Goal: Transaction & Acquisition: Purchase product/service

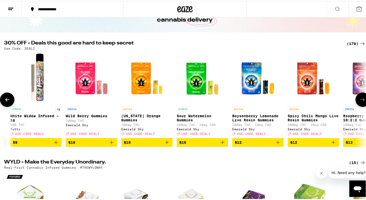
scroll to position [0, 226]
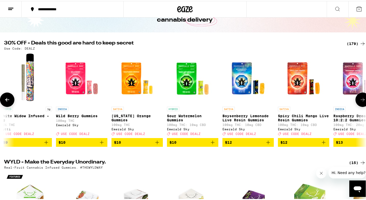
click at [360, 102] on icon at bounding box center [363, 99] width 6 height 6
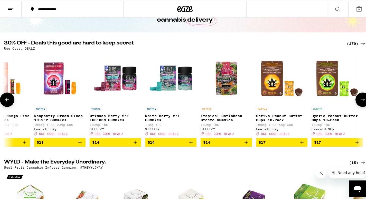
scroll to position [0, 527]
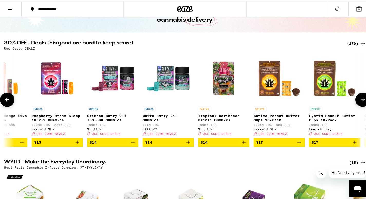
click at [360, 102] on icon at bounding box center [363, 99] width 6 height 6
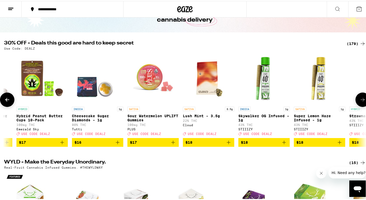
scroll to position [0, 829]
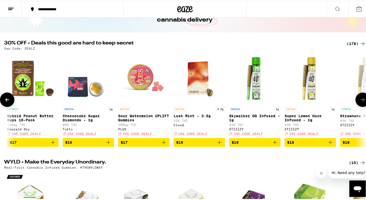
click at [360, 102] on icon at bounding box center [363, 99] width 6 height 6
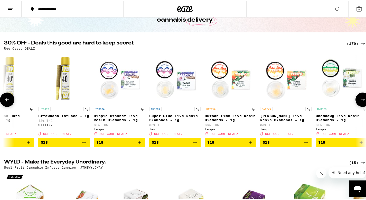
click at [360, 102] on icon at bounding box center [363, 99] width 6 height 6
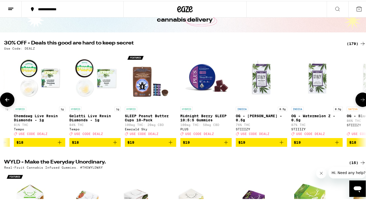
click at [360, 102] on icon at bounding box center [363, 99] width 6 height 6
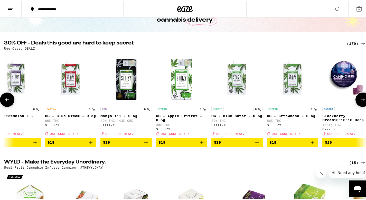
click at [360, 102] on icon at bounding box center [363, 99] width 6 height 6
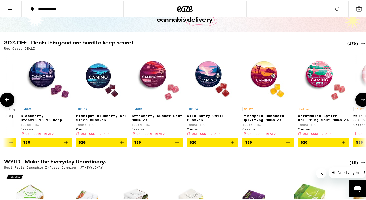
click at [360, 102] on icon at bounding box center [363, 99] width 6 height 6
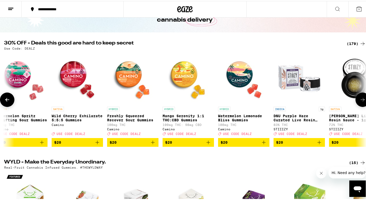
click at [360, 102] on icon at bounding box center [363, 99] width 6 height 6
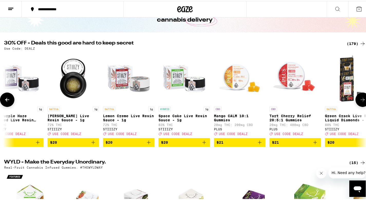
scroll to position [0, 2640]
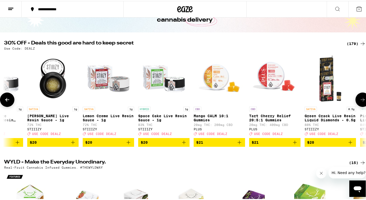
click at [360, 102] on icon at bounding box center [363, 99] width 6 height 6
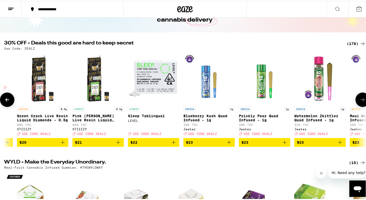
scroll to position [0, 2942]
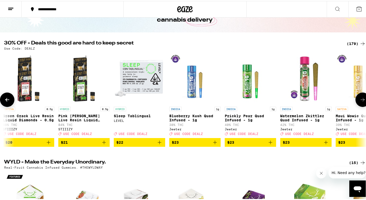
click at [360, 102] on icon at bounding box center [363, 99] width 6 height 6
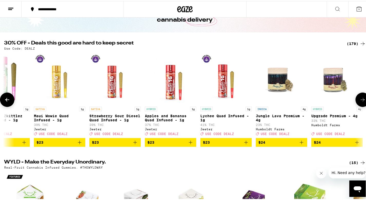
click at [360, 102] on icon at bounding box center [363, 99] width 6 height 6
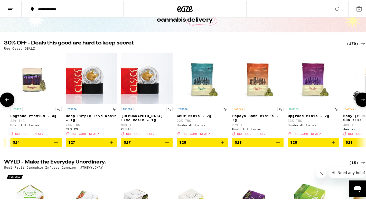
scroll to position [0, 3546]
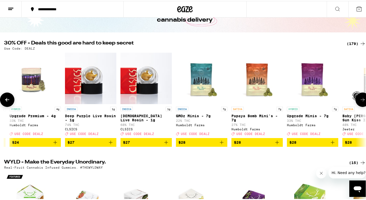
click at [360, 102] on icon at bounding box center [363, 99] width 6 height 6
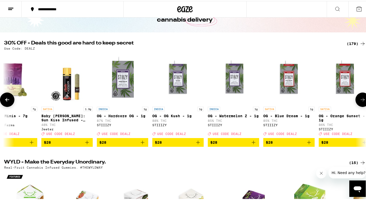
scroll to position [0, 3848]
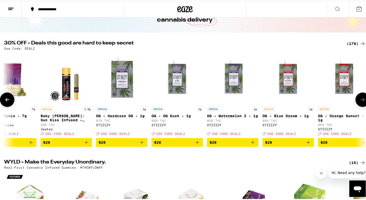
click at [360, 102] on icon at bounding box center [363, 99] width 6 height 6
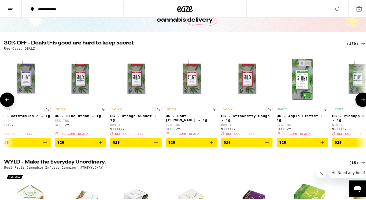
scroll to position [0, 4150]
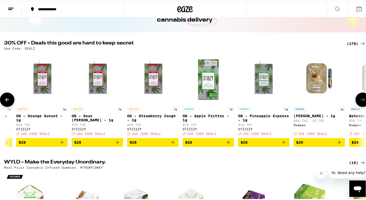
click at [360, 102] on icon at bounding box center [363, 99] width 6 height 6
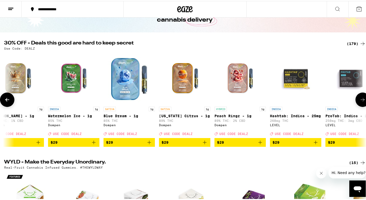
scroll to position [0, 4452]
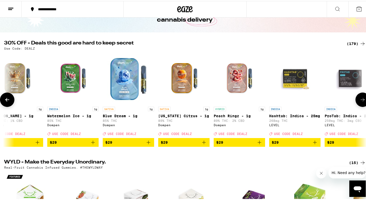
click at [360, 102] on icon at bounding box center [363, 99] width 6 height 6
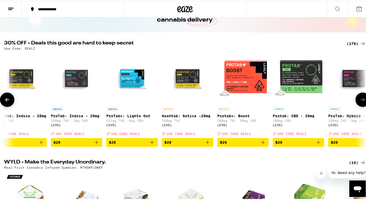
scroll to position [0, 4753]
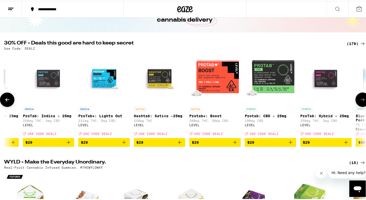
click at [360, 102] on icon at bounding box center [363, 99] width 6 height 6
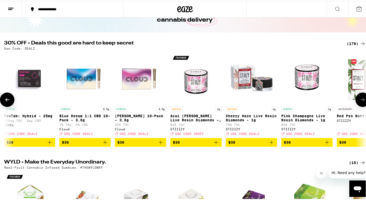
click at [360, 102] on icon at bounding box center [363, 99] width 6 height 6
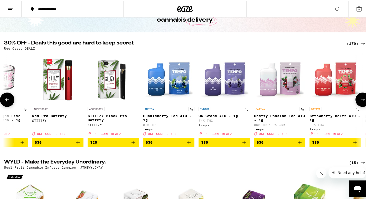
scroll to position [0, 5357]
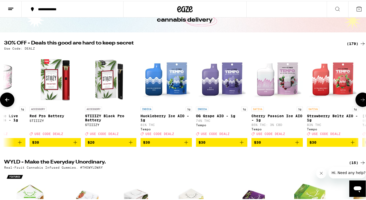
click at [360, 102] on icon at bounding box center [363, 99] width 6 height 6
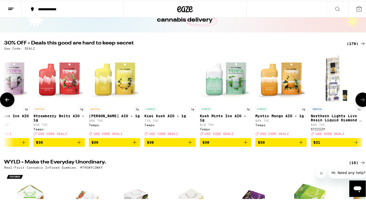
scroll to position [0, 5659]
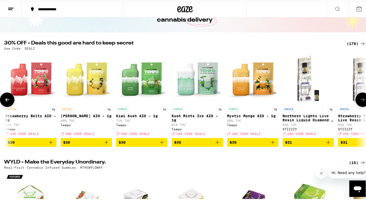
click at [360, 102] on icon at bounding box center [363, 99] width 6 height 6
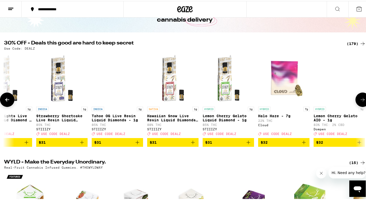
click at [360, 102] on icon at bounding box center [363, 99] width 6 height 6
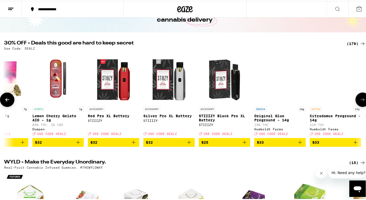
scroll to position [0, 6263]
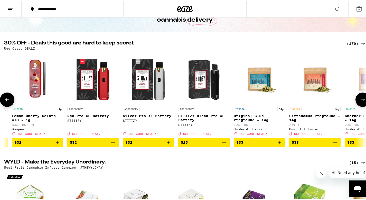
click at [360, 102] on icon at bounding box center [363, 99] width 6 height 6
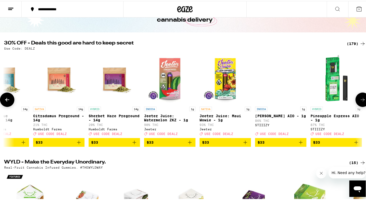
scroll to position [0, 6565]
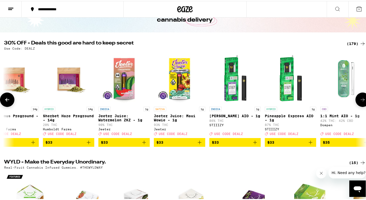
click at [360, 102] on icon at bounding box center [363, 99] width 6 height 6
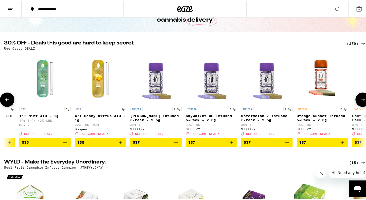
scroll to position [0, 6866]
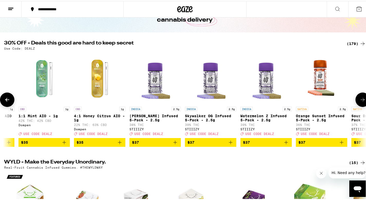
click at [361, 101] on icon at bounding box center [363, 99] width 6 height 6
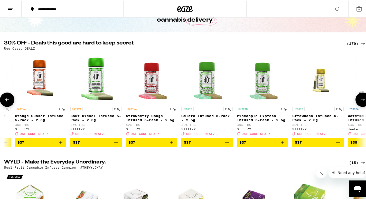
scroll to position [0, 7168]
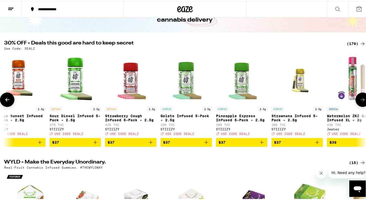
click at [361, 102] on icon at bounding box center [363, 99] width 6 height 6
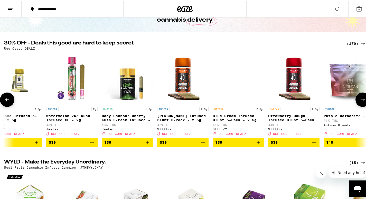
scroll to position [0, 7470]
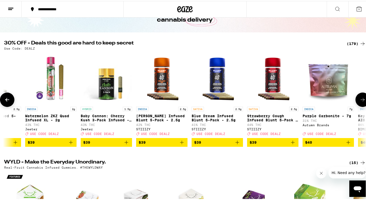
click at [361, 102] on icon at bounding box center [363, 99] width 6 height 6
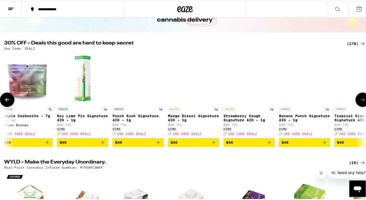
scroll to position [0, 7772]
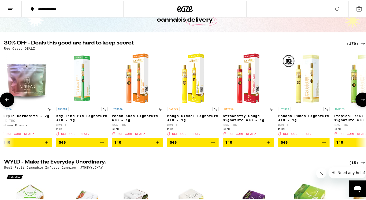
click at [361, 102] on icon at bounding box center [363, 99] width 6 height 6
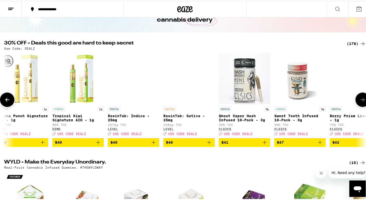
scroll to position [0, 8074]
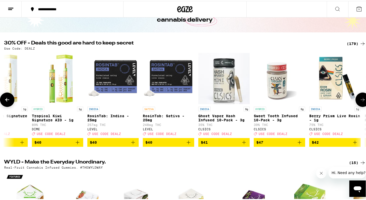
click at [361, 102] on icon at bounding box center [363, 99] width 6 height 6
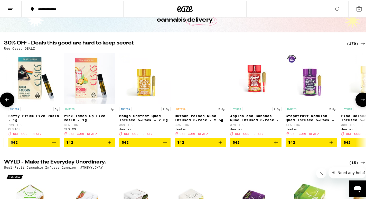
scroll to position [0, 8376]
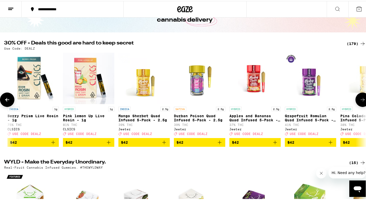
click at [361, 102] on icon at bounding box center [363, 99] width 6 height 6
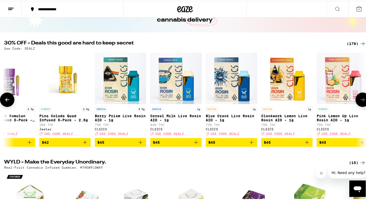
scroll to position [0, 8678]
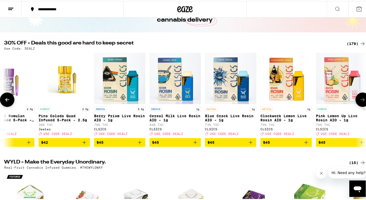
click at [361, 102] on icon at bounding box center [363, 99] width 6 height 6
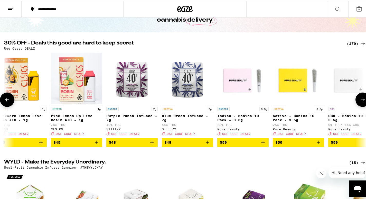
scroll to position [0, 8980]
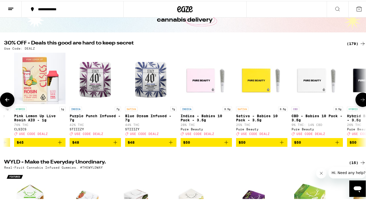
click at [361, 102] on icon at bounding box center [363, 99] width 6 height 6
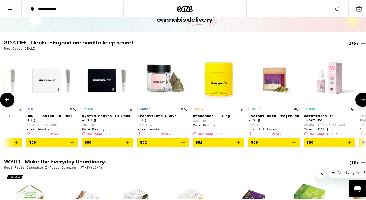
click at [361, 102] on icon at bounding box center [363, 99] width 6 height 6
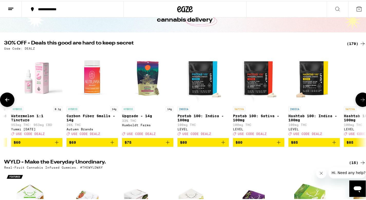
scroll to position [0, 9563]
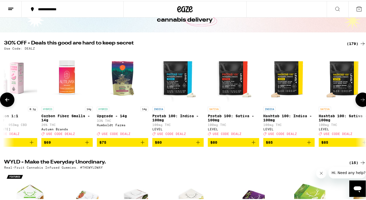
click at [361, 105] on button at bounding box center [363, 98] width 14 height 14
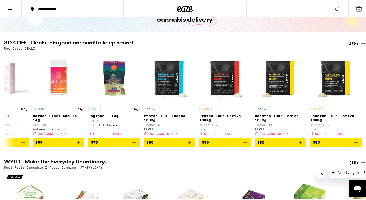
click at [334, 7] on icon at bounding box center [337, 8] width 6 height 6
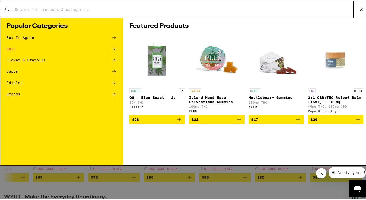
scroll to position [0, 9571]
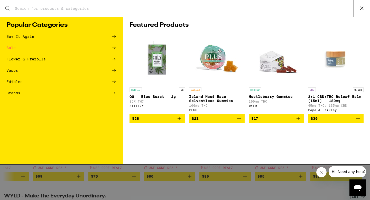
click at [115, 69] on icon at bounding box center [114, 70] width 6 height 6
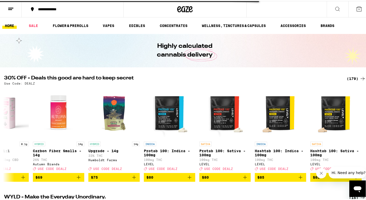
click at [335, 10] on icon at bounding box center [337, 8] width 6 height 6
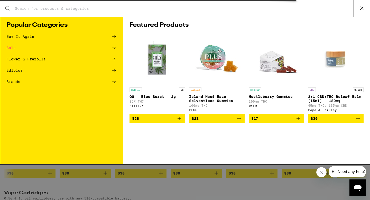
click at [125, 13] on div "Search for Products Popular Categories Buy It Again Sale Flower & Prerolls Edib…" at bounding box center [185, 100] width 370 height 200
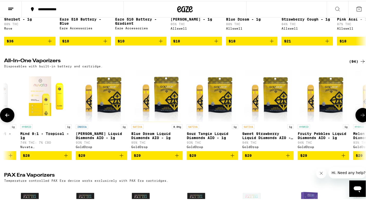
scroll to position [0, 707]
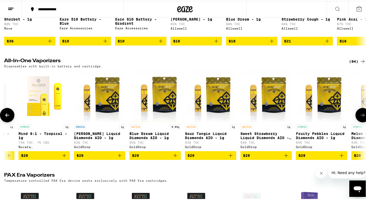
click at [218, 109] on img "Open page for Sour Tangie Liquid Diamonds AIO - 1g from GoldDrop" at bounding box center [211, 94] width 48 height 51
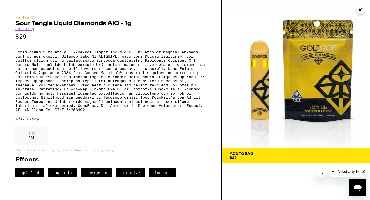
click at [362, 7] on icon "Close" at bounding box center [360, 10] width 6 height 8
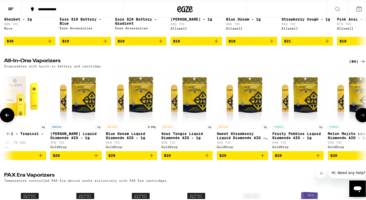
scroll to position [0, 730]
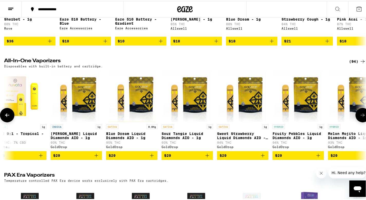
click at [208, 157] on icon "Add to bag" at bounding box center [207, 154] width 6 height 6
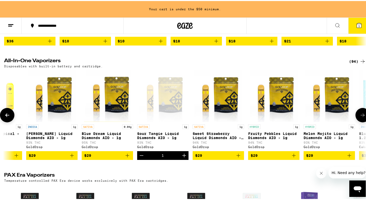
scroll to position [0, 756]
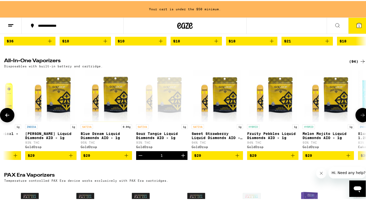
click at [238, 156] on icon "Add to bag" at bounding box center [238, 155] width 4 height 4
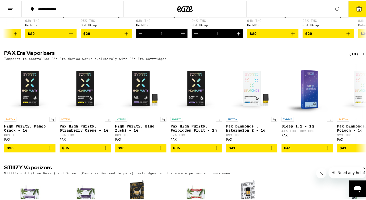
scroll to position [370, 0]
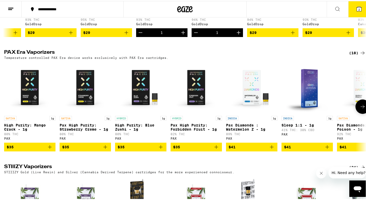
click at [138, 112] on img "Open page for High Purity: Blue Zushi - 1g from PAX" at bounding box center [140, 86] width 51 height 51
